Goal: Task Accomplishment & Management: Manage account settings

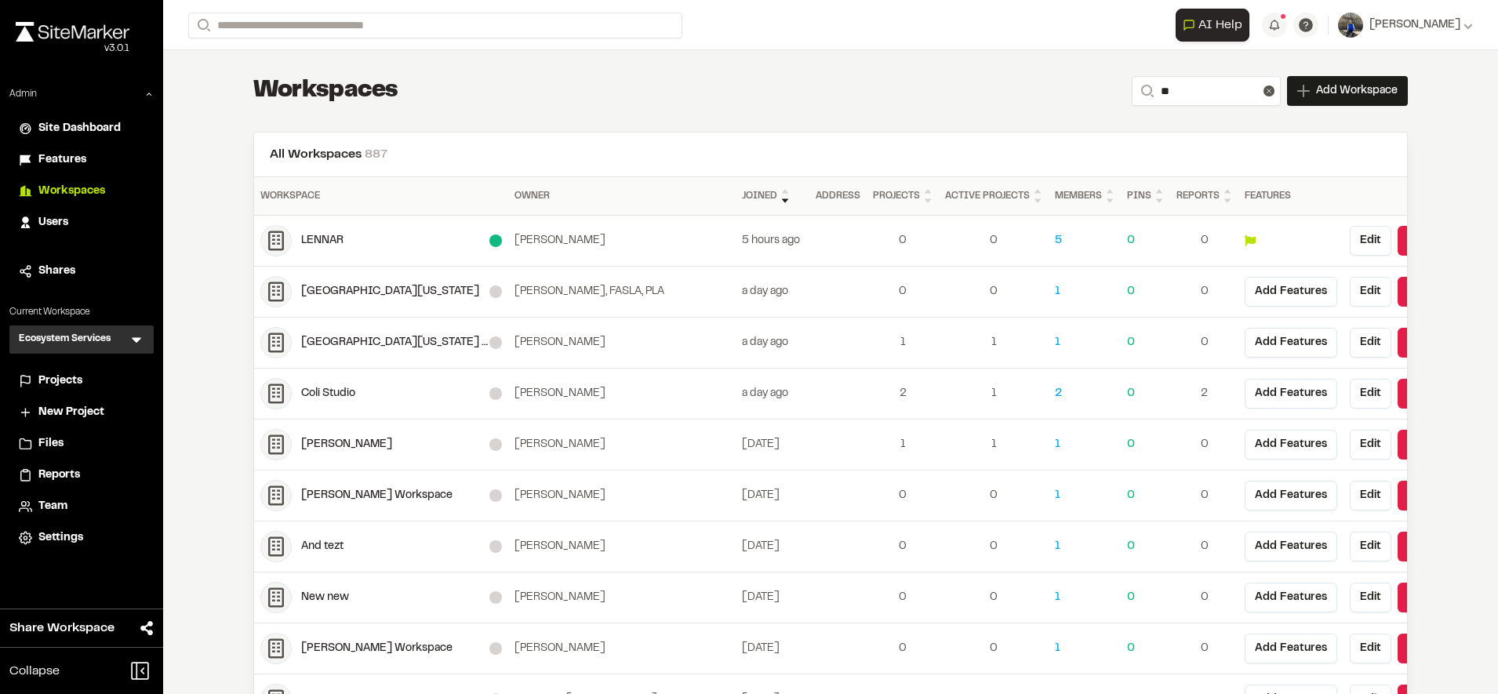
type input "*"
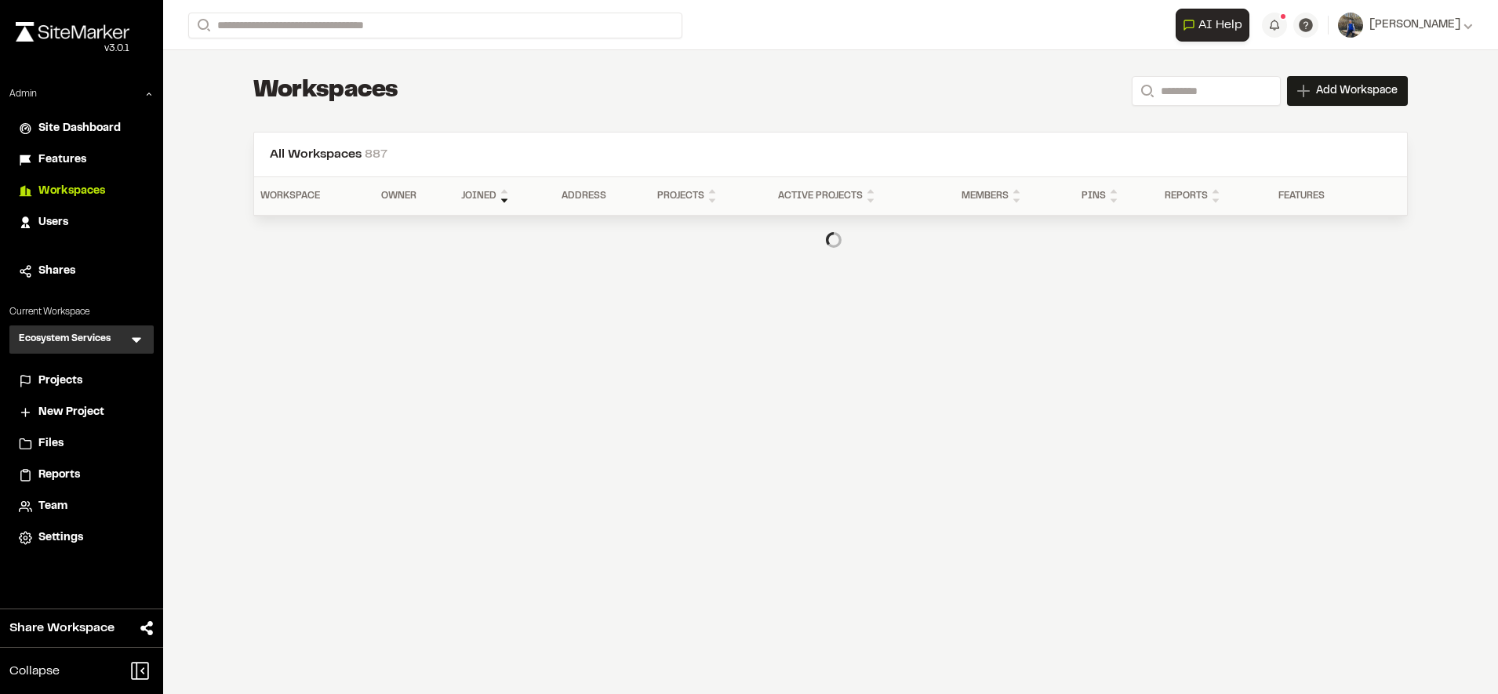
click at [63, 226] on span "Users" at bounding box center [53, 222] width 30 height 17
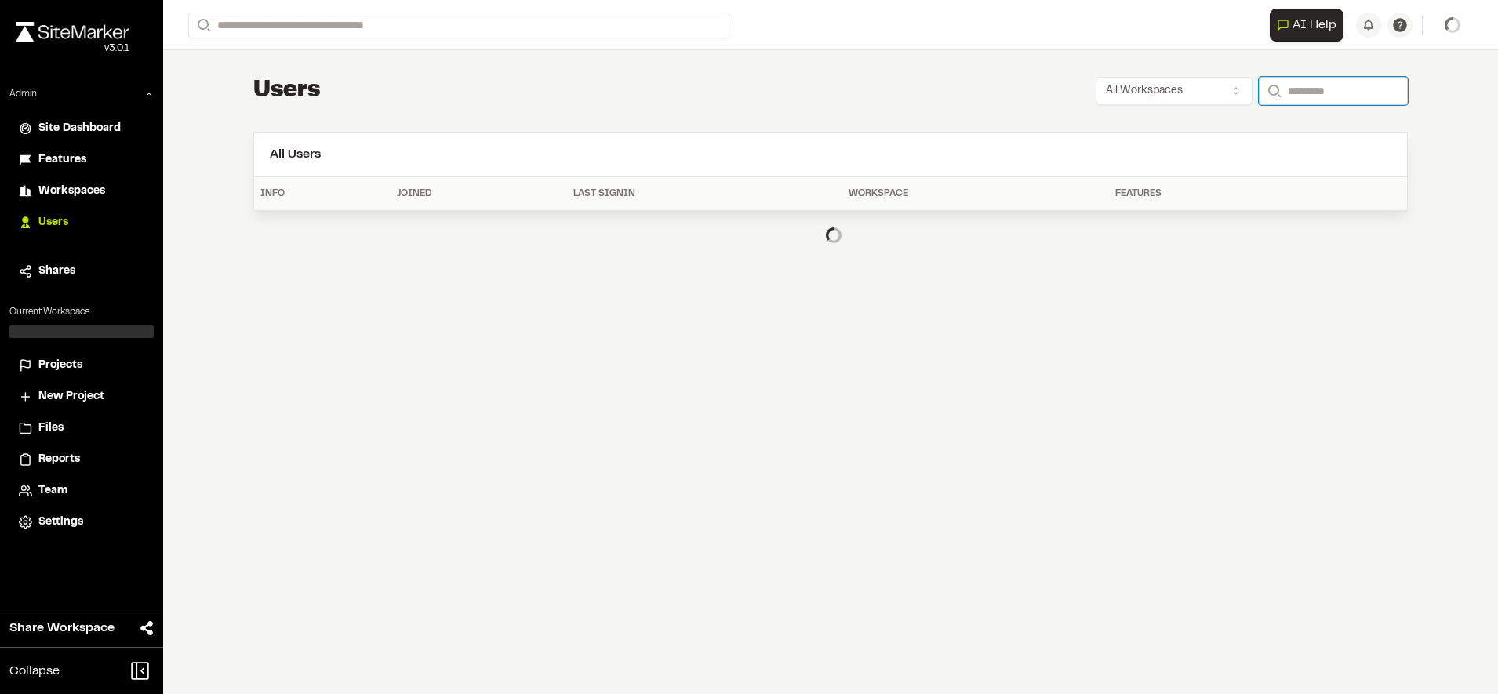
click at [1316, 89] on input "Search" at bounding box center [1333, 91] width 149 height 28
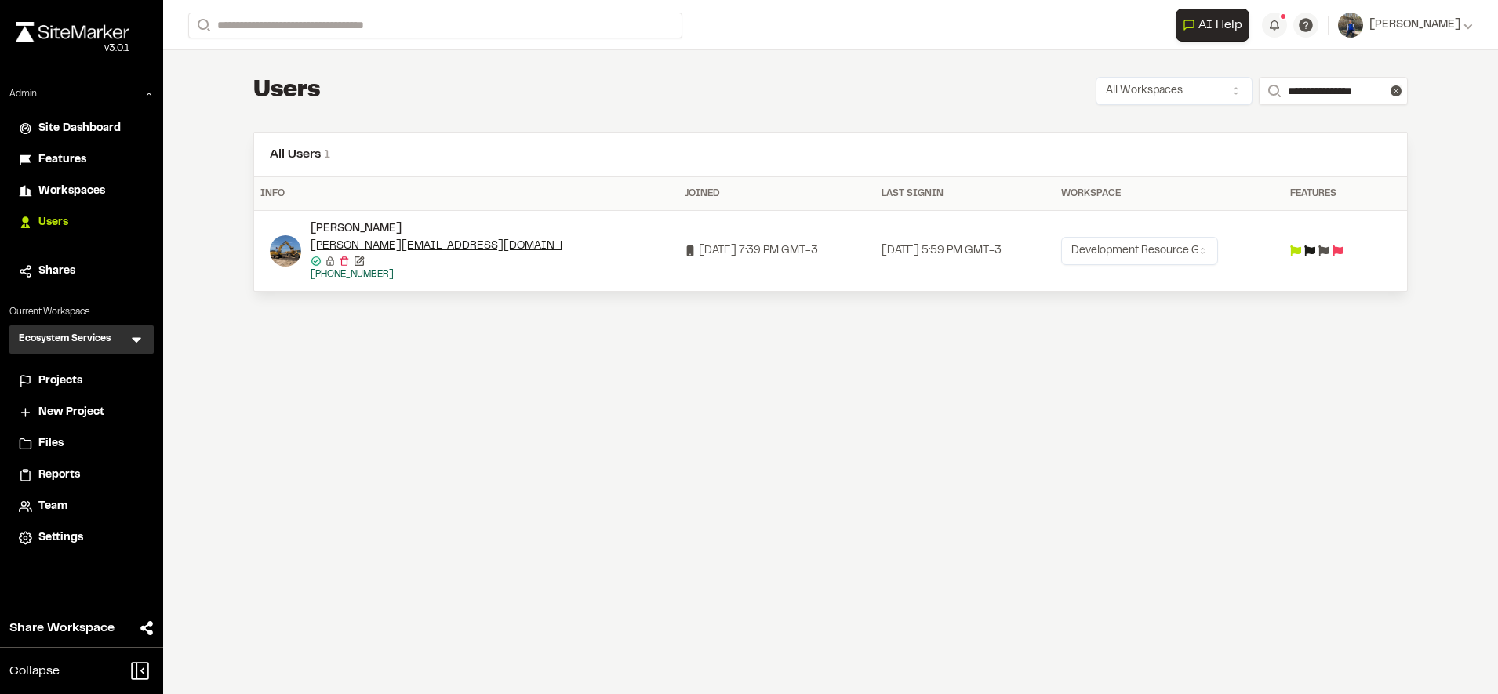
click at [1335, 244] on td at bounding box center [1330, 251] width 93 height 81
click at [1329, 251] on icon at bounding box center [1323, 250] width 11 height 11
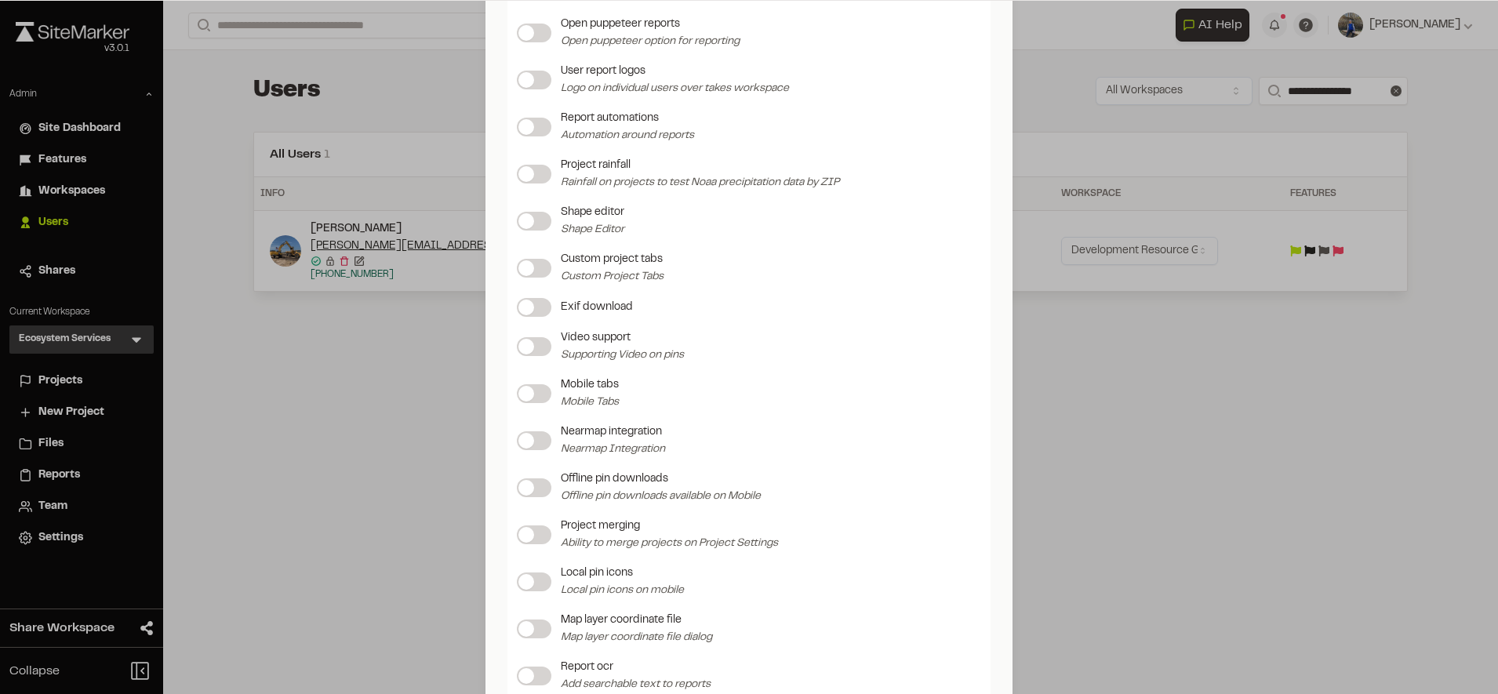
scroll to position [1217, 0]
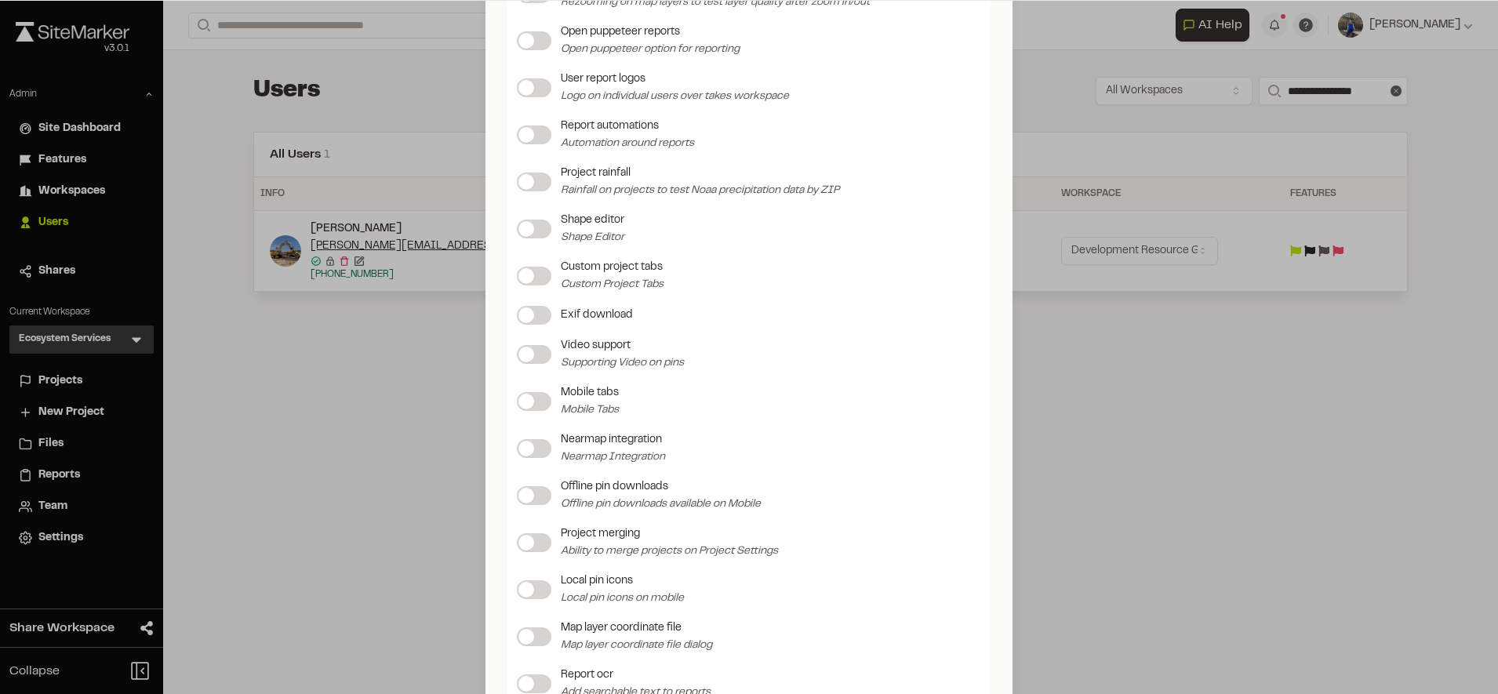
click at [531, 234] on label at bounding box center [534, 229] width 35 height 19
click at [1173, 403] on div "Update Feature Flags Feature Flags Project storage enabled Reports iframe Toggl…" at bounding box center [749, 347] width 1498 height 694
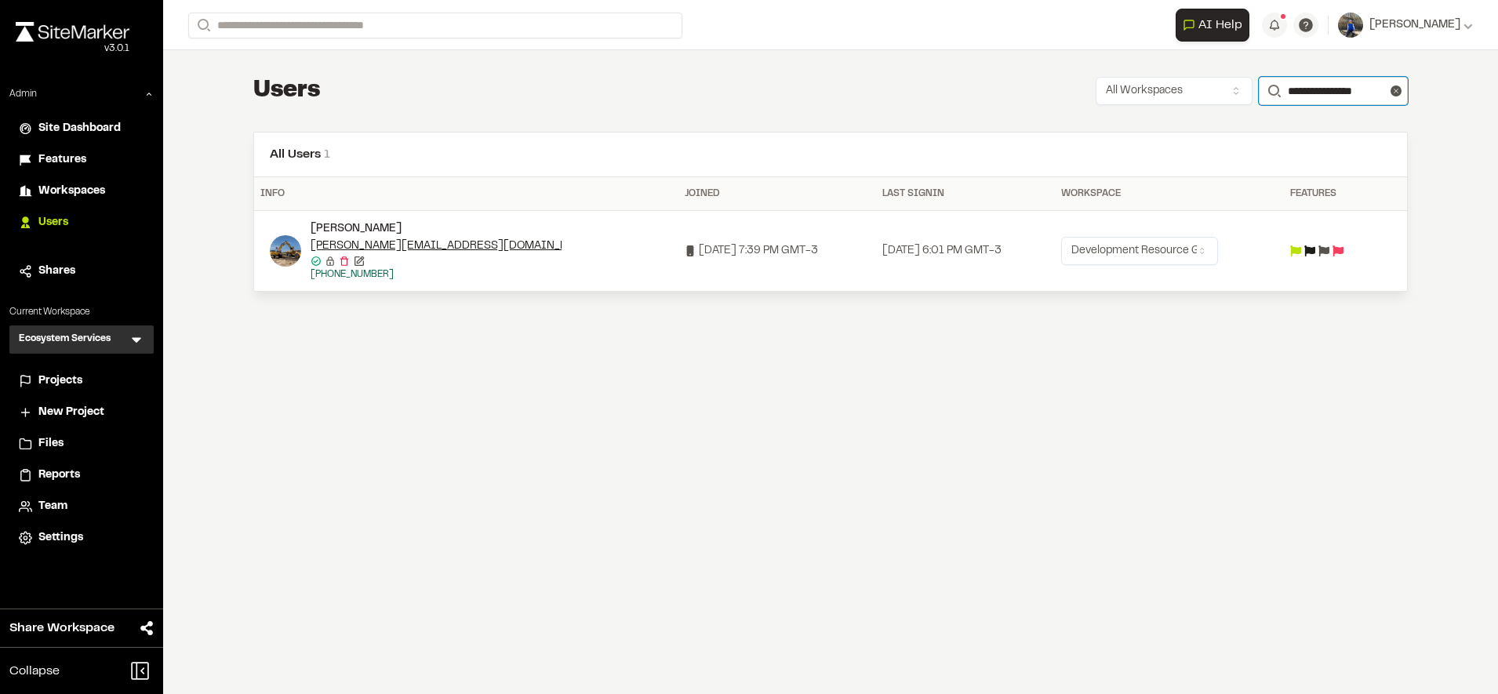
drag, startPoint x: 1288, startPoint y: 88, endPoint x: 1241, endPoint y: 89, distance: 46.3
click at [1259, 89] on form "**********" at bounding box center [1333, 91] width 149 height 28
type input "**********"
click at [1302, 245] on icon at bounding box center [1296, 250] width 11 height 11
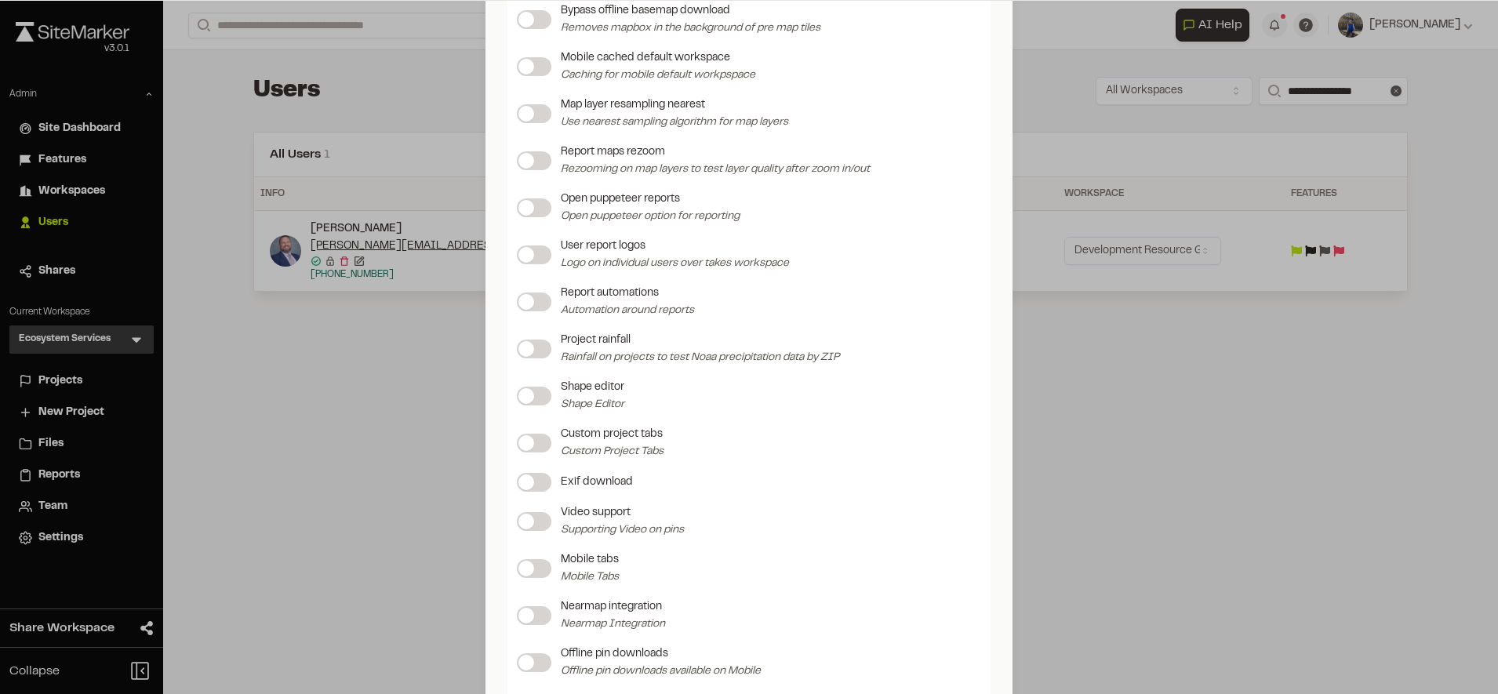
scroll to position [1051, 0]
click at [527, 405] on div "Shape editor Shape Editor" at bounding box center [749, 395] width 464 height 35
click at [524, 395] on span at bounding box center [526, 395] width 16 height 16
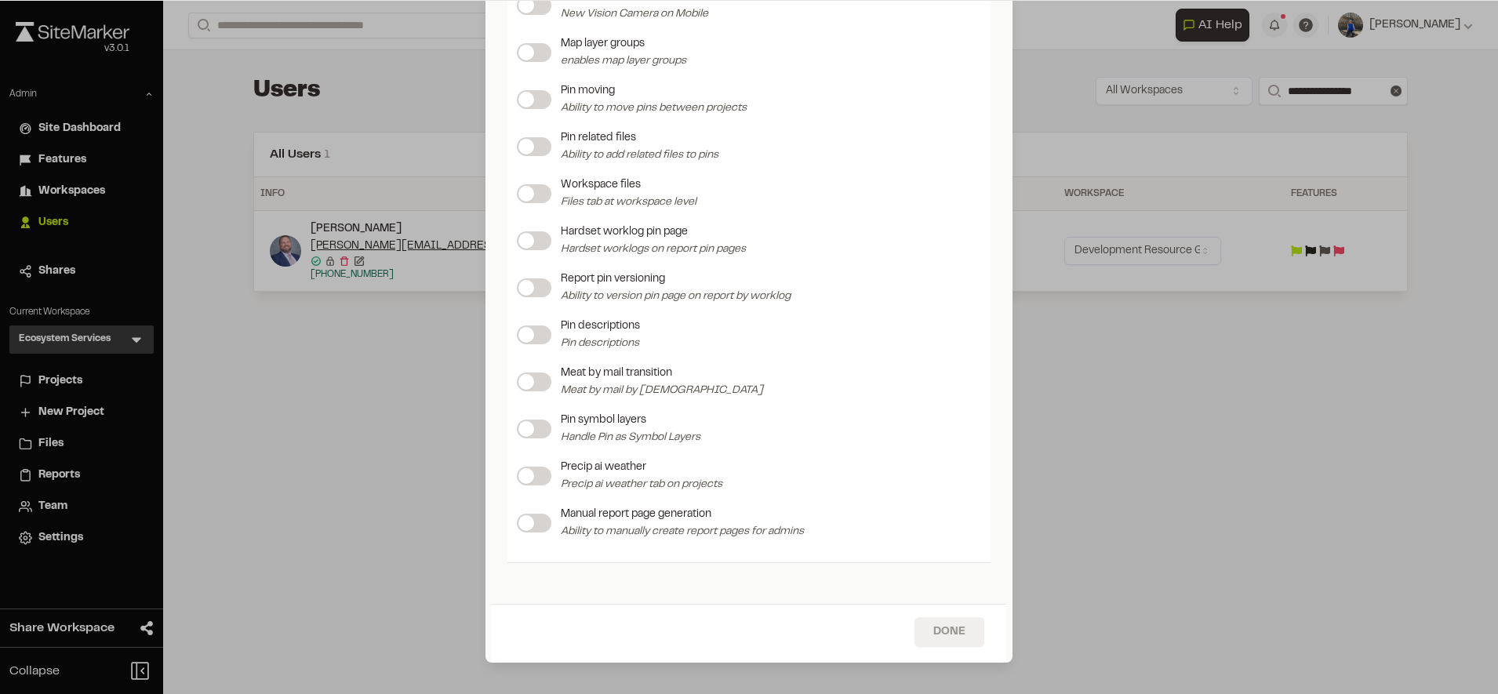
click at [927, 621] on button "Done" at bounding box center [949, 632] width 70 height 30
